Goal: Find specific page/section: Find specific page/section

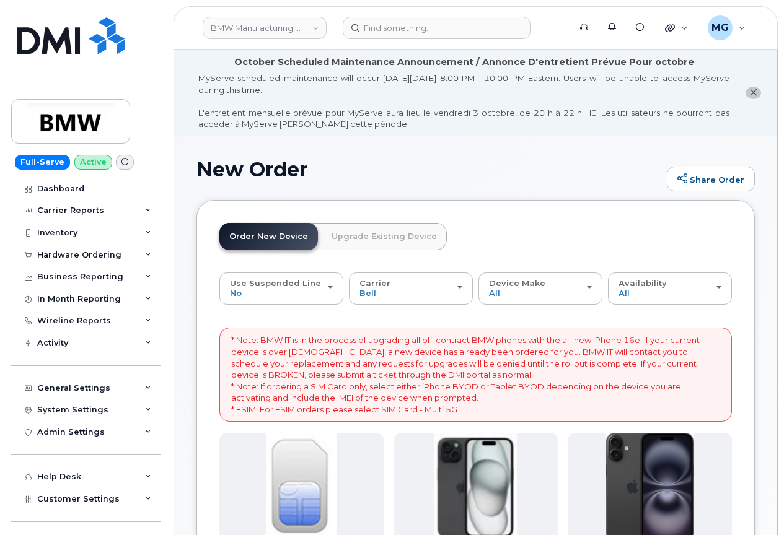
scroll to position [297, 0]
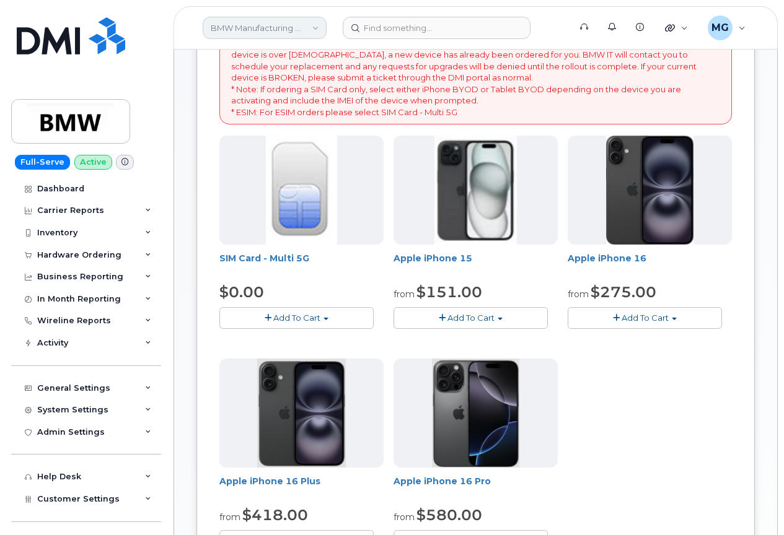
click at [267, 24] on link "BMW Manufacturing Co LLC" at bounding box center [265, 28] width 124 height 22
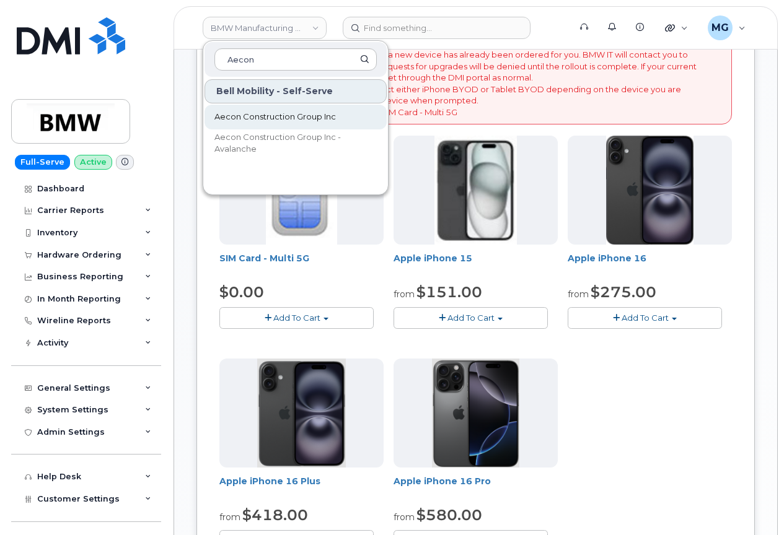
type input "Aecon"
click at [259, 115] on span "Aecon Construction Group Inc" at bounding box center [274, 117] width 121 height 12
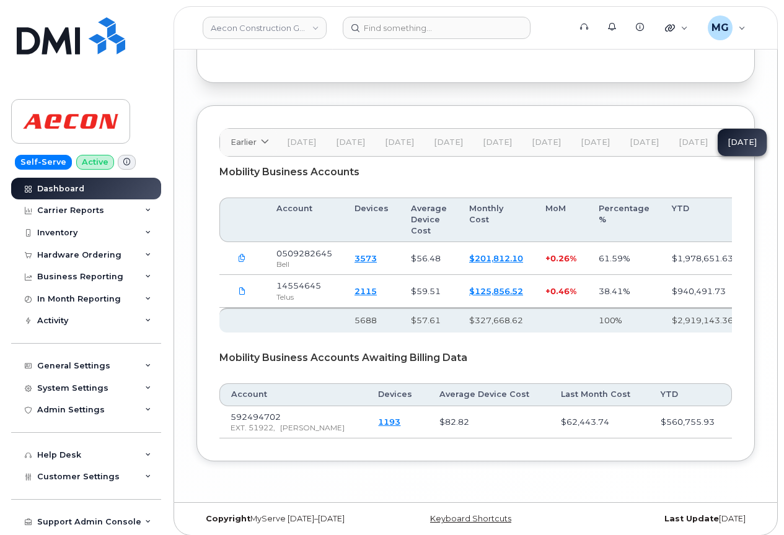
scroll to position [2334, 0]
click at [365, 254] on link "3573" at bounding box center [365, 259] width 22 height 10
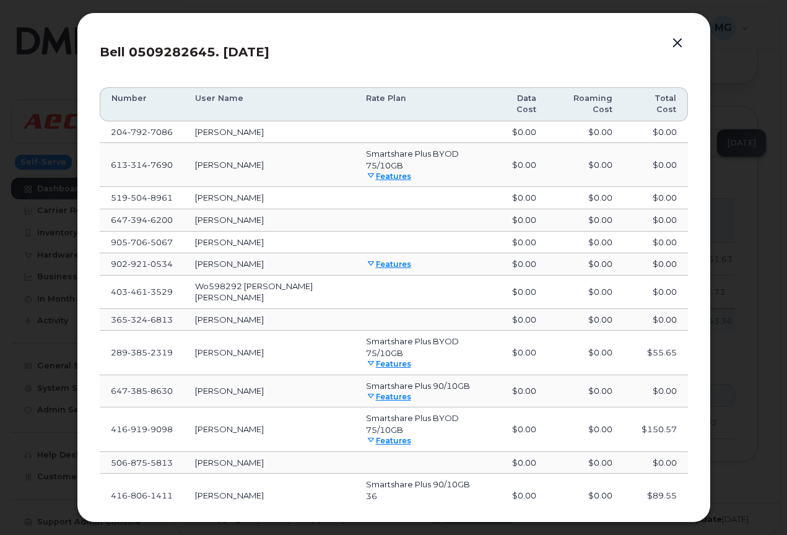
click at [678, 42] on button "button" at bounding box center [677, 43] width 19 height 17
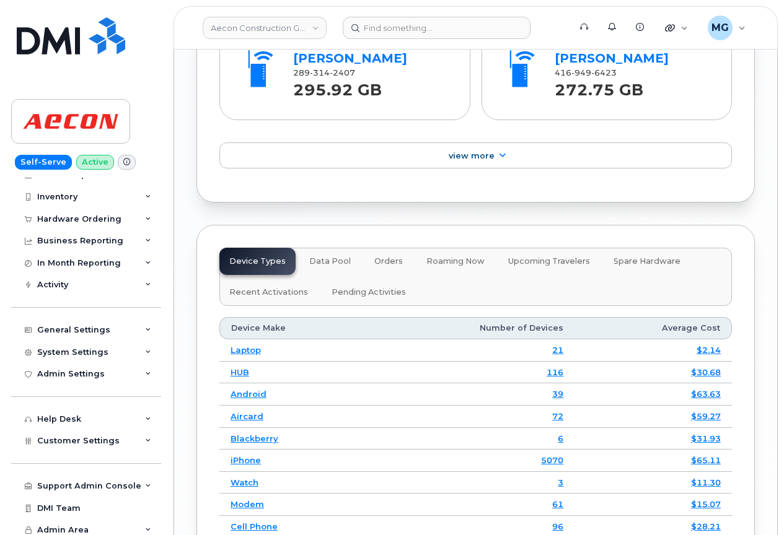
scroll to position [1787, 0]
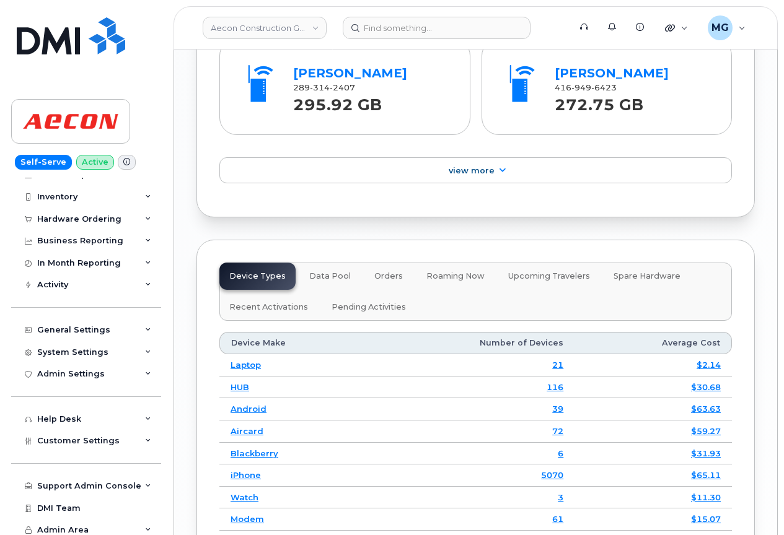
click at [554, 470] on link "5070" at bounding box center [552, 475] width 22 height 10
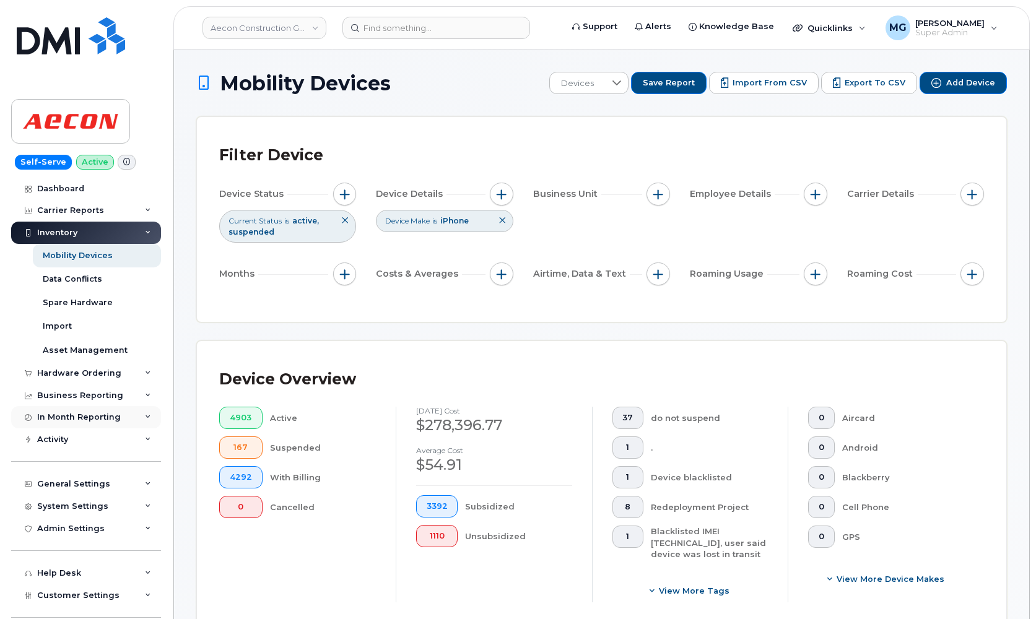
scroll to position [10, 0]
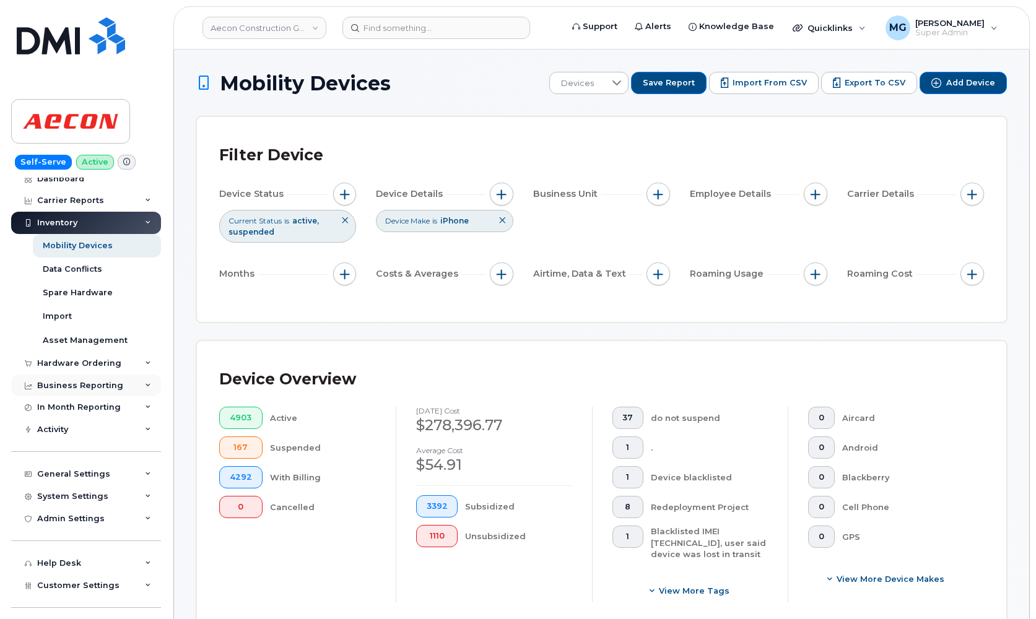
click at [67, 381] on div "Business Reporting" at bounding box center [80, 386] width 86 height 10
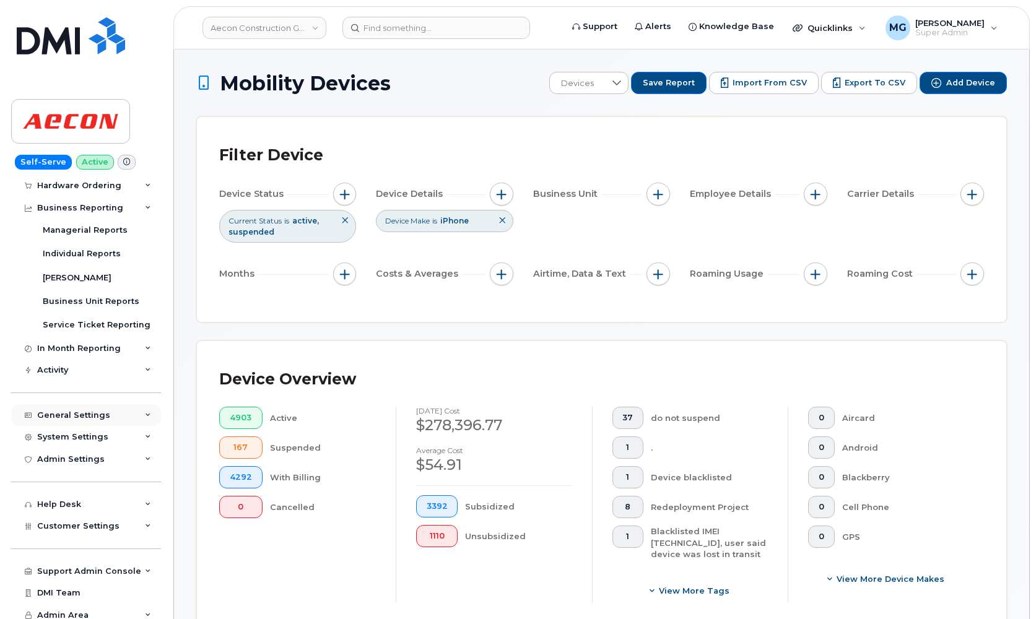
scroll to position [187, 0]
click at [59, 412] on div "General Settings" at bounding box center [73, 416] width 73 height 10
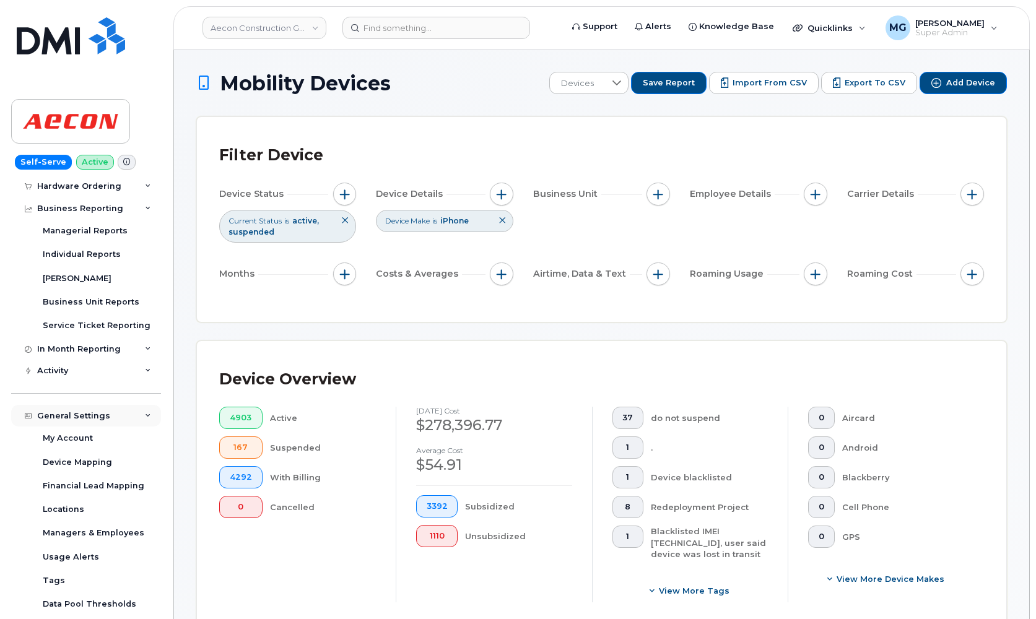
click at [59, 412] on div "General Settings" at bounding box center [73, 416] width 73 height 10
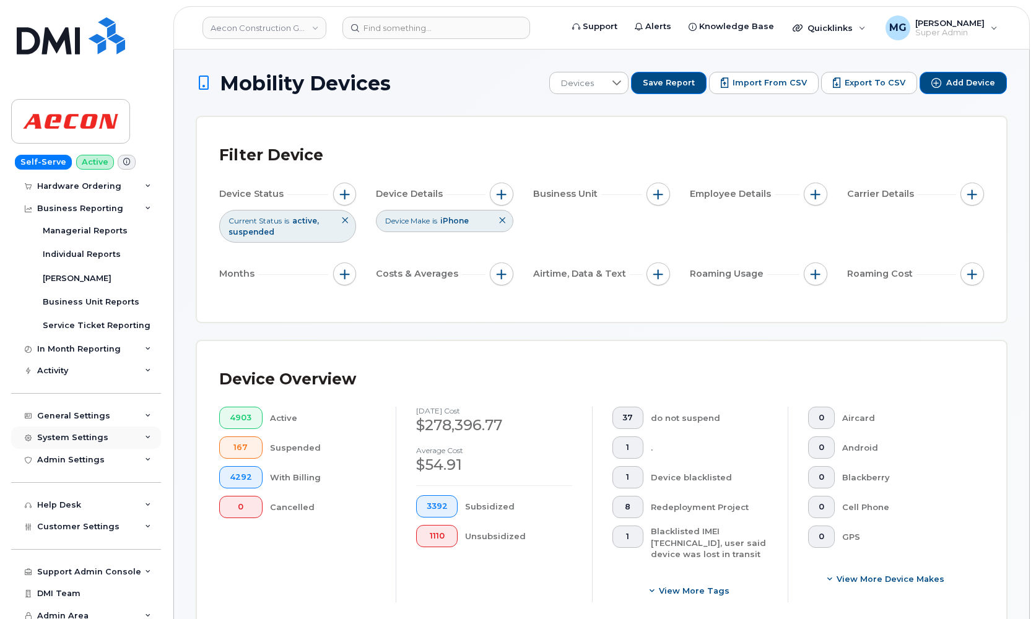
click at [59, 433] on div "System Settings" at bounding box center [72, 438] width 71 height 10
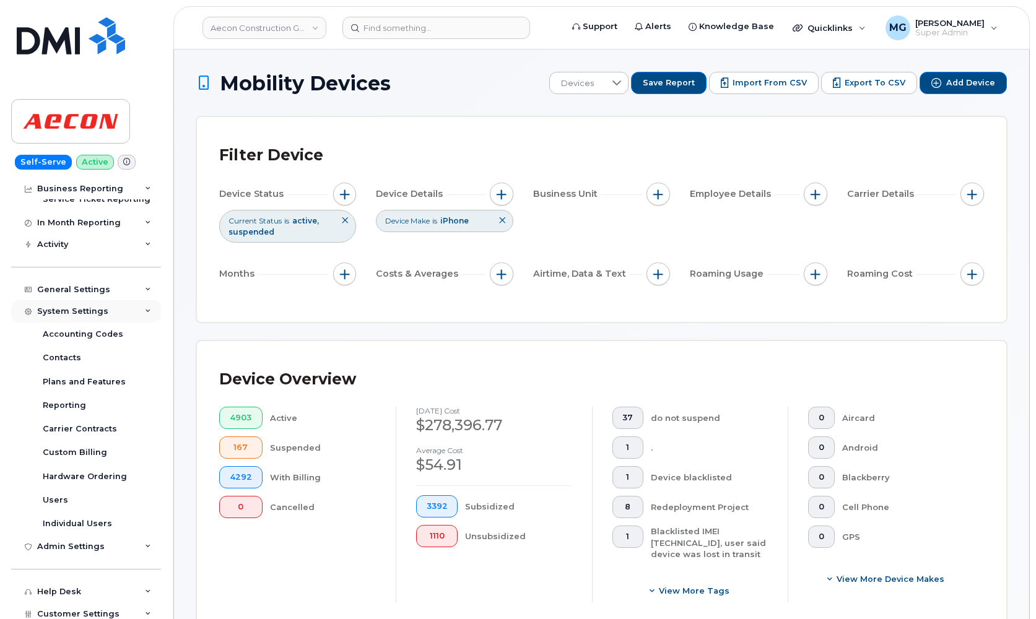
scroll to position [322, 0]
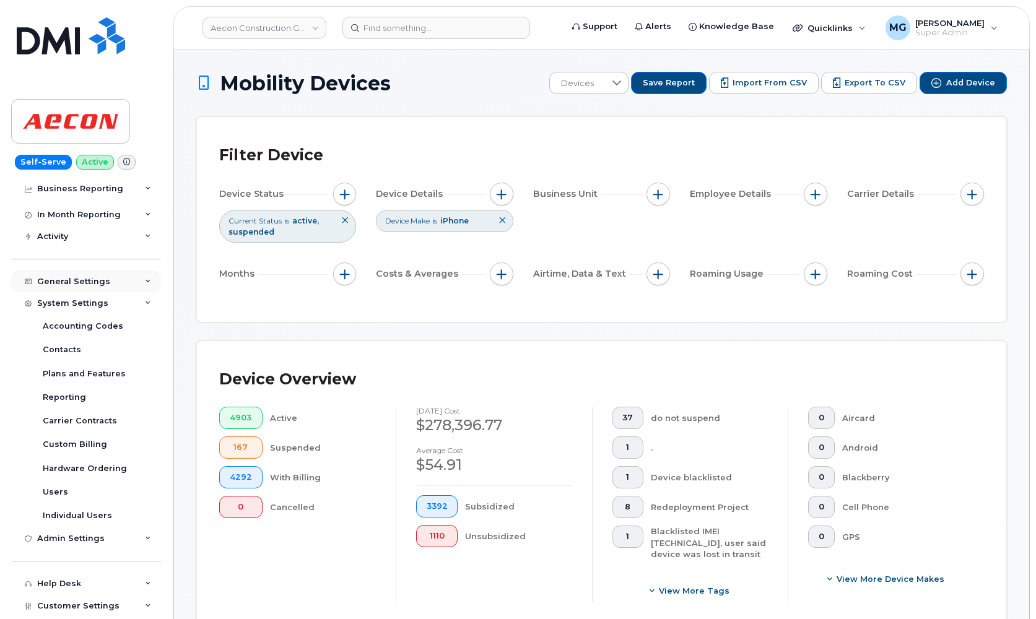
click at [85, 277] on div "General Settings" at bounding box center [73, 282] width 73 height 10
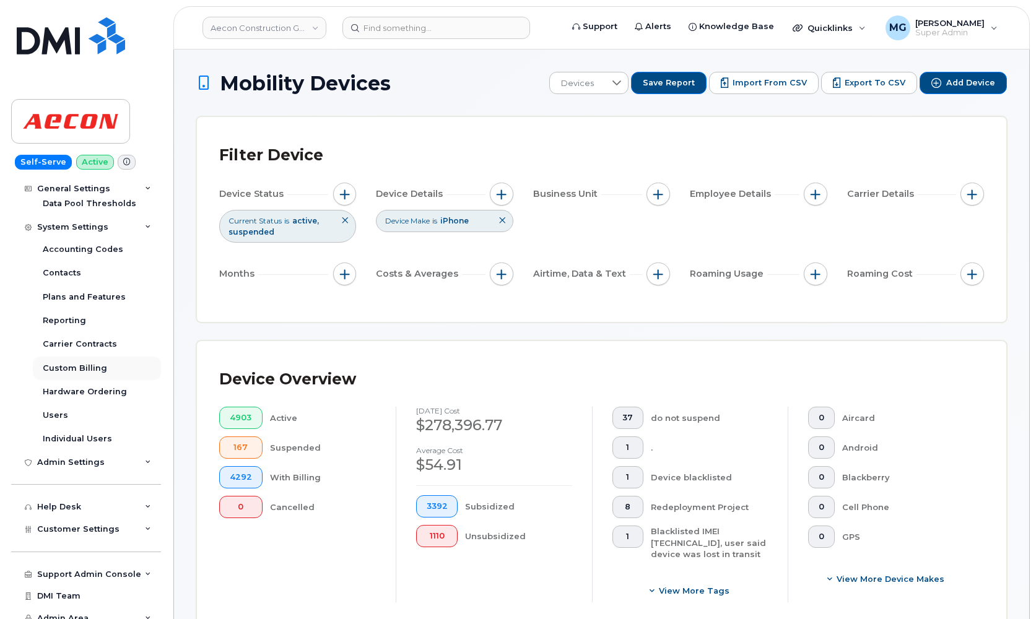
scroll to position [587, 0]
click at [64, 503] on div "Help Desk" at bounding box center [59, 508] width 44 height 10
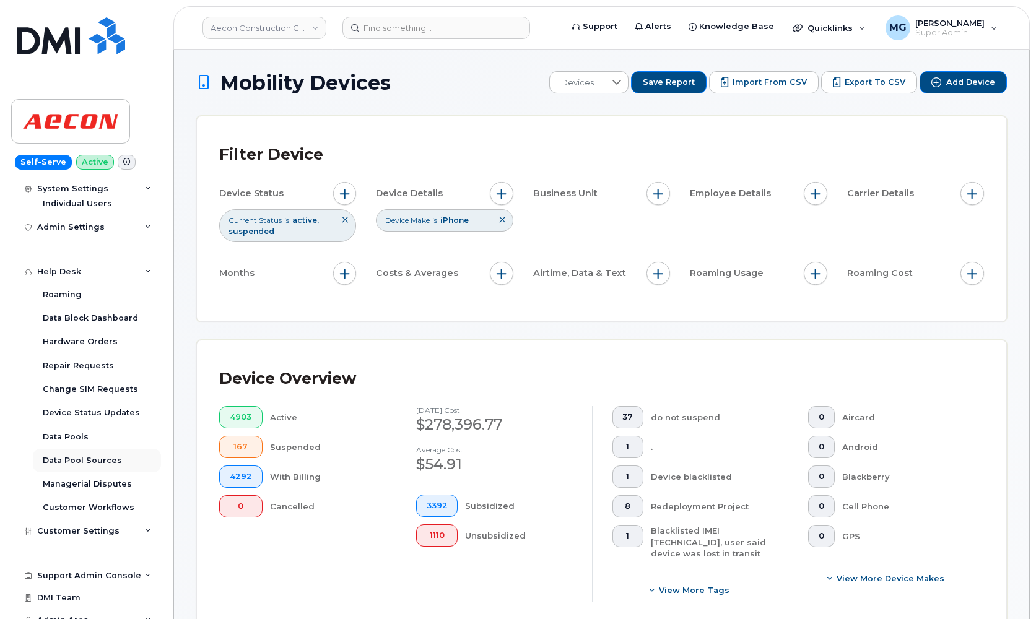
scroll to position [4, 0]
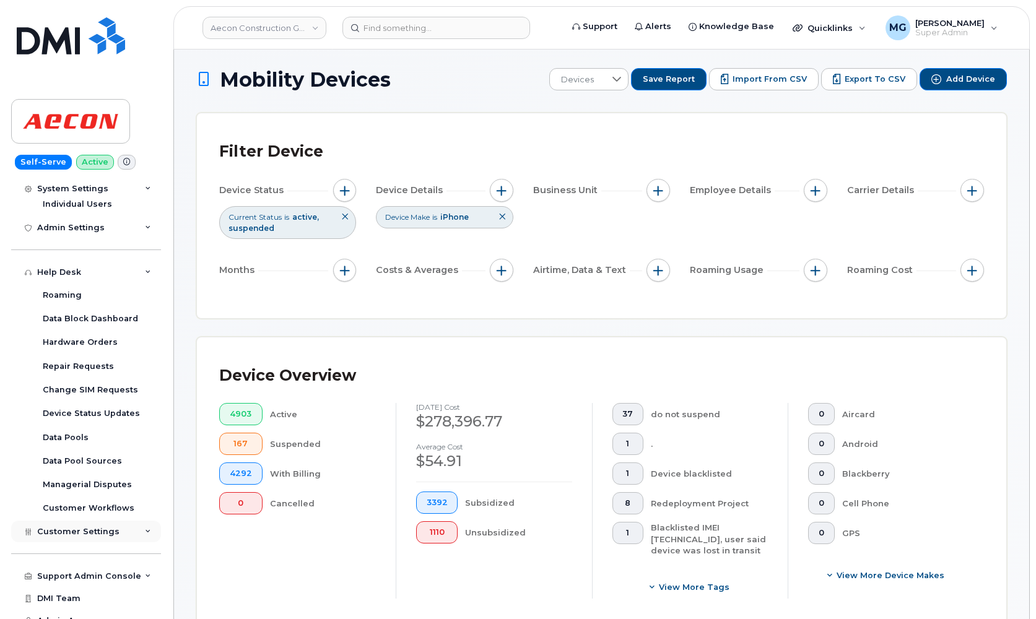
click at [75, 527] on span "Customer Settings" at bounding box center [78, 531] width 82 height 9
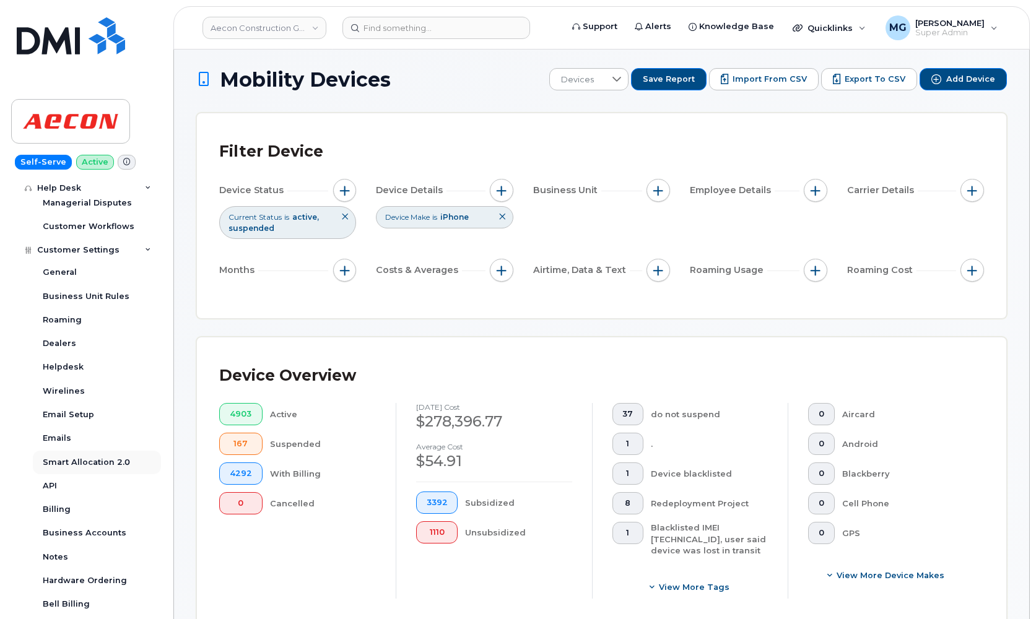
scroll to position [1126, 0]
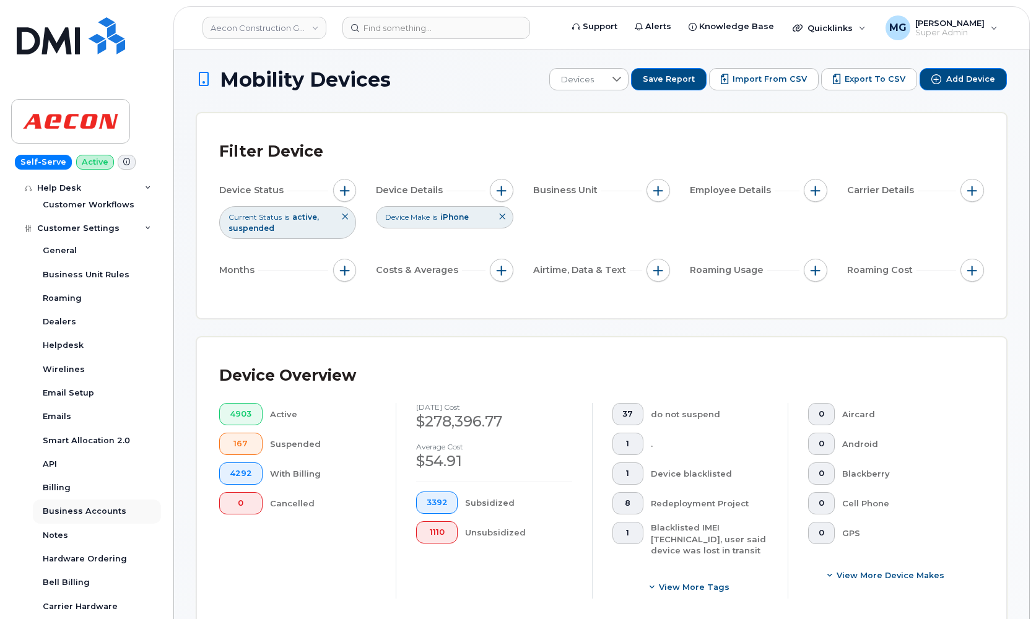
click at [81, 506] on div "Business Accounts" at bounding box center [85, 511] width 84 height 11
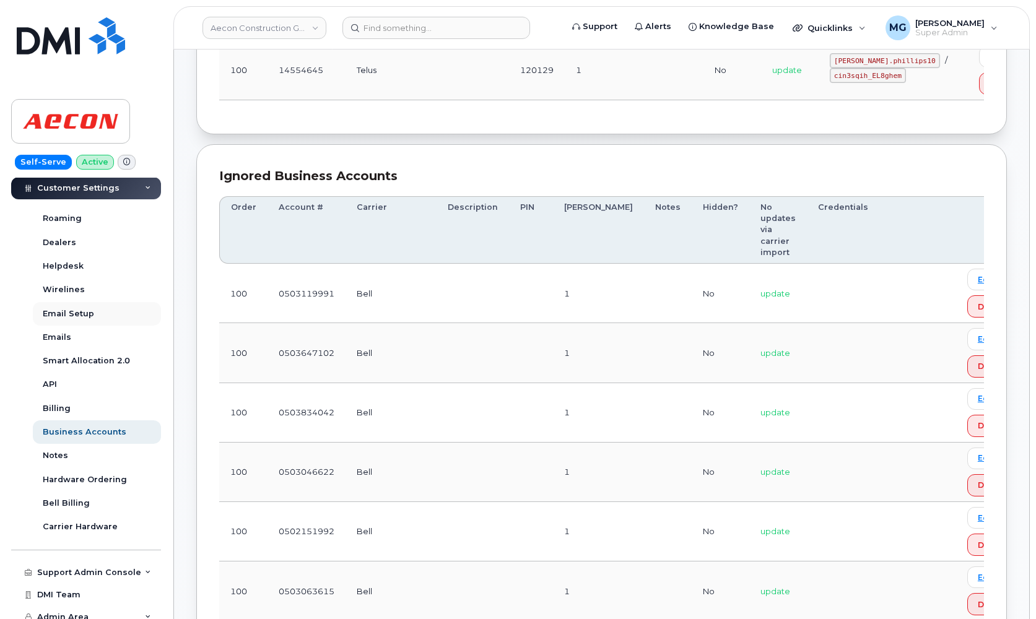
scroll to position [457, 0]
